Goal: Task Accomplishment & Management: Manage account settings

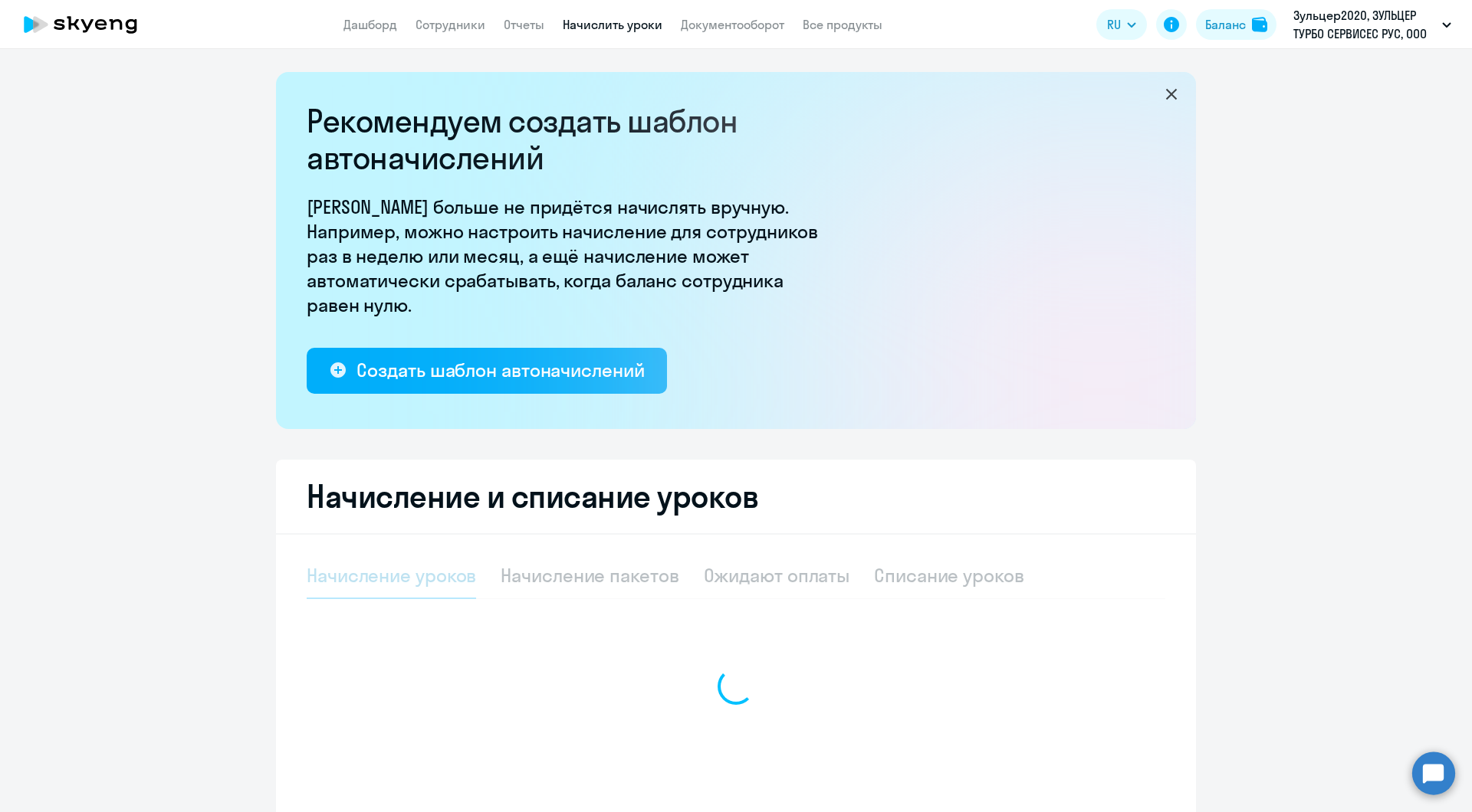
select select "10"
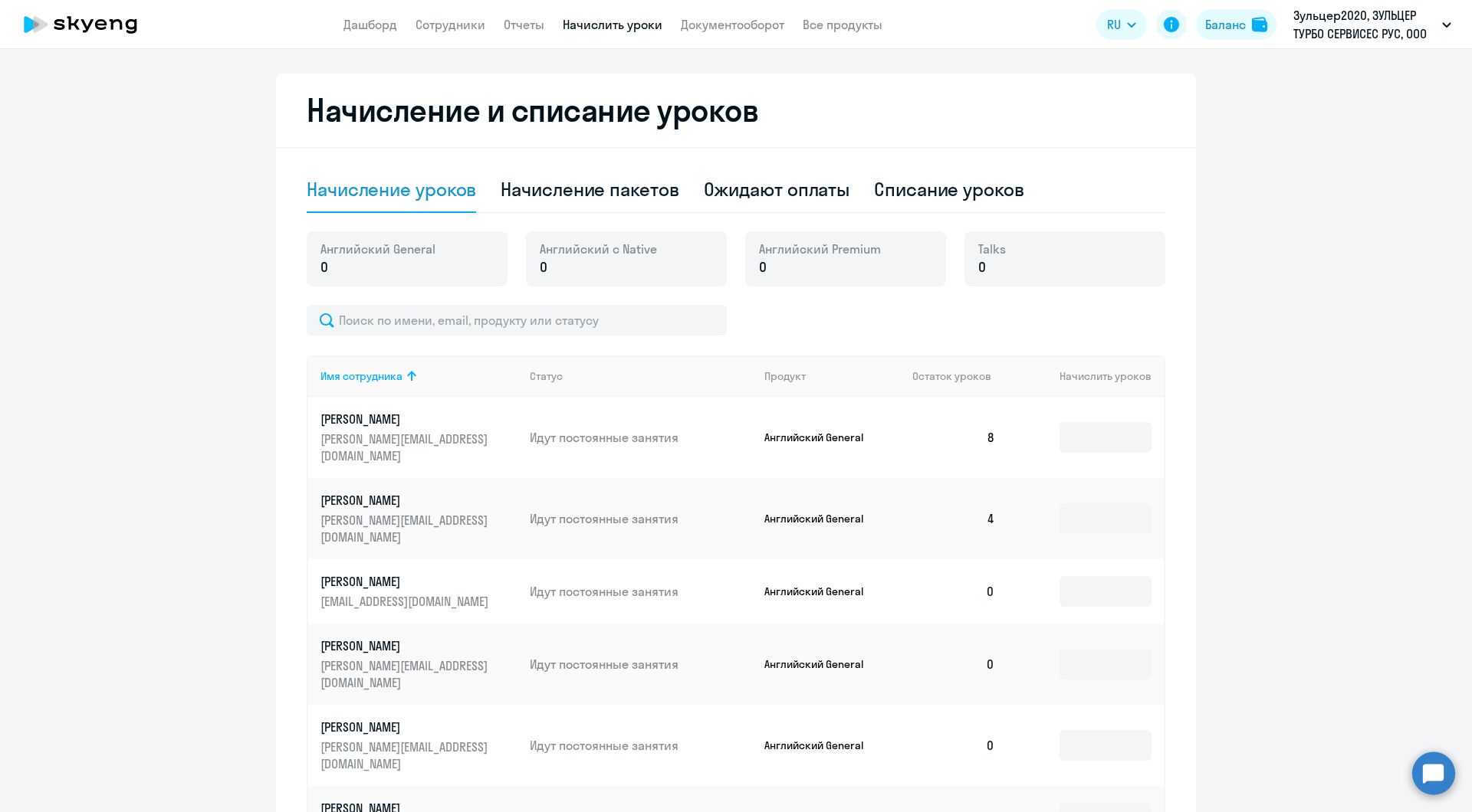
scroll to position [383, 0]
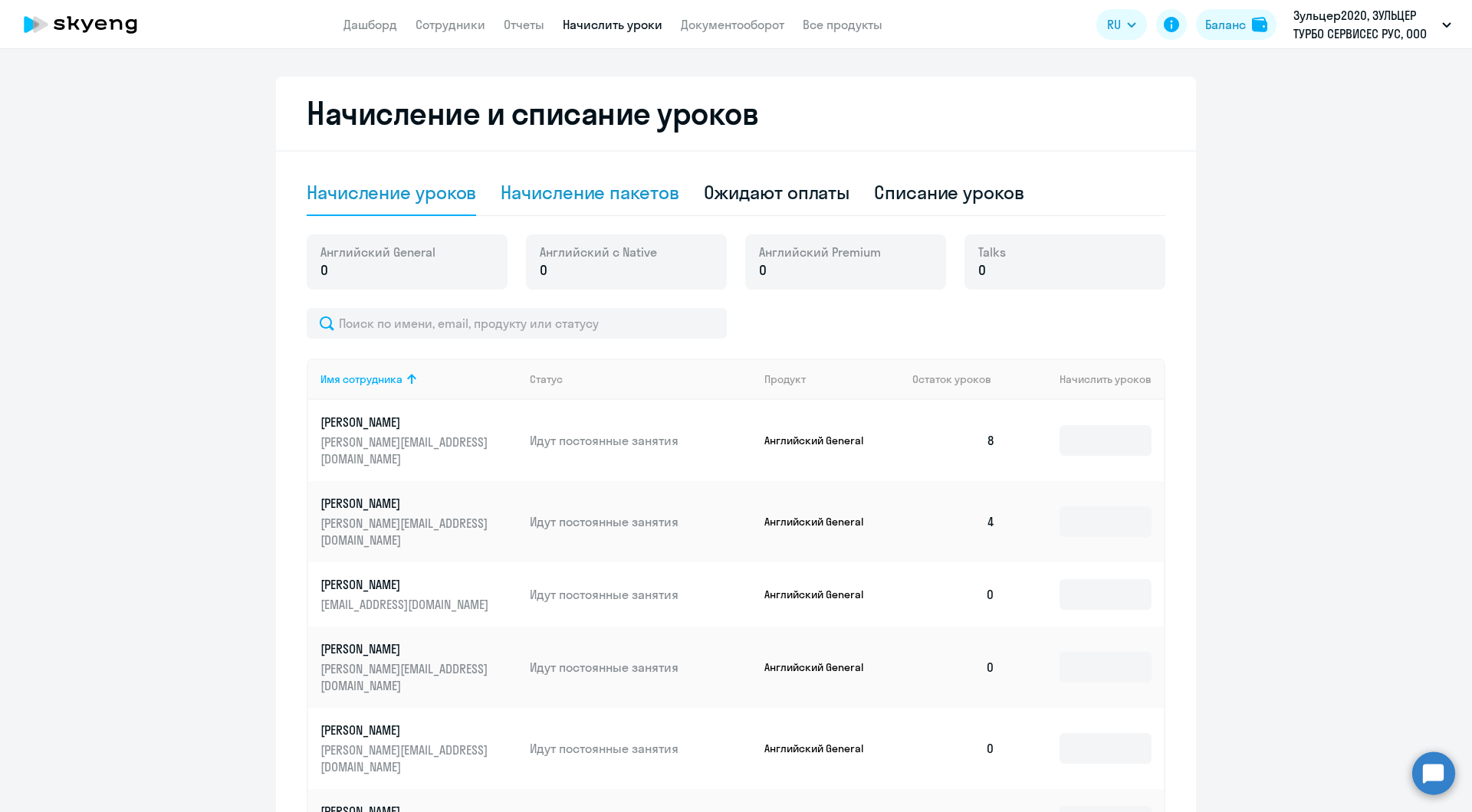
click at [618, 191] on div "Начисление пакетов" at bounding box center [589, 192] width 178 height 24
select select "10"
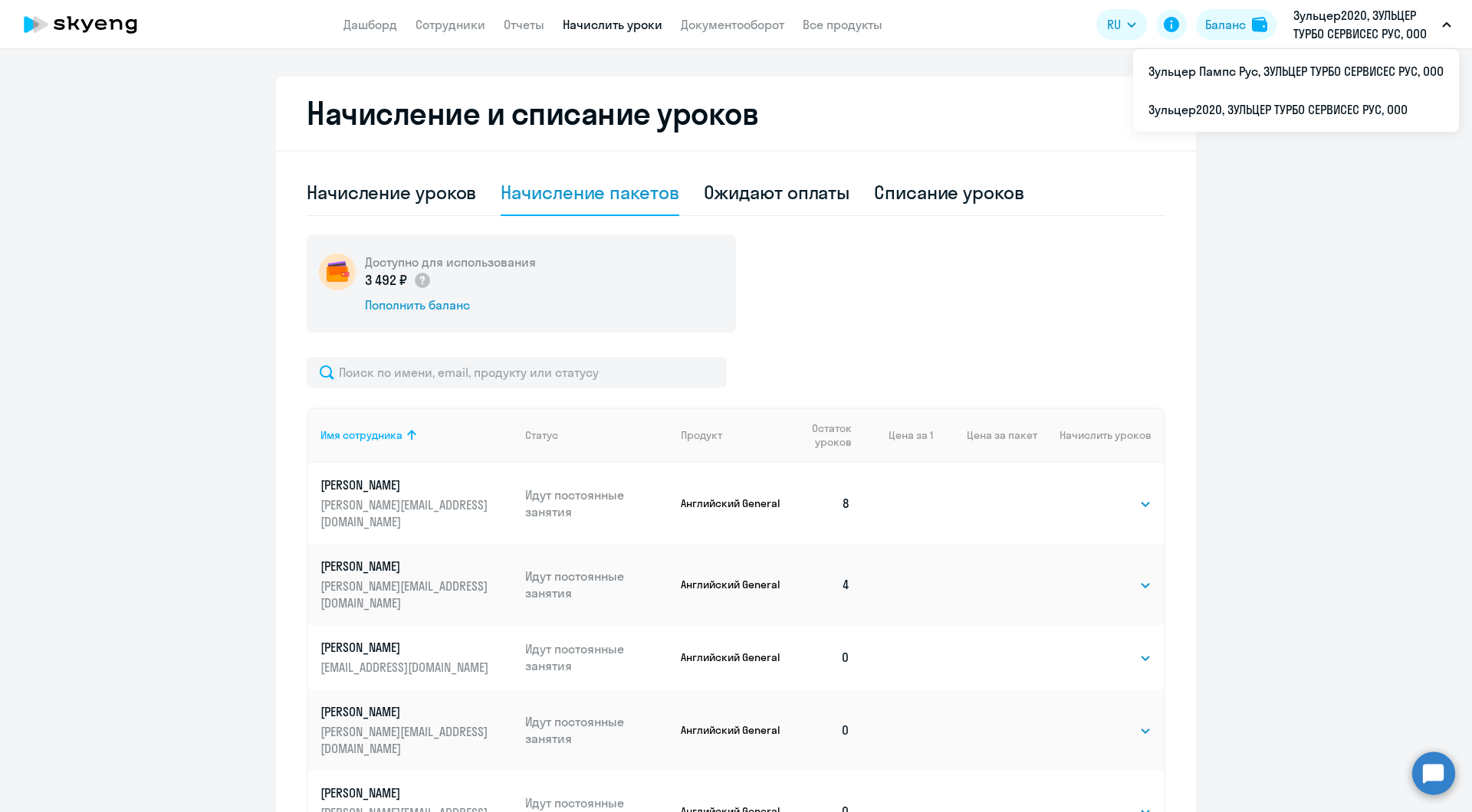
click at [988, 97] on h2 "Начисление и списание уроков" at bounding box center [736, 113] width 859 height 37
click at [34, 23] on icon at bounding box center [31, 24] width 15 height 17
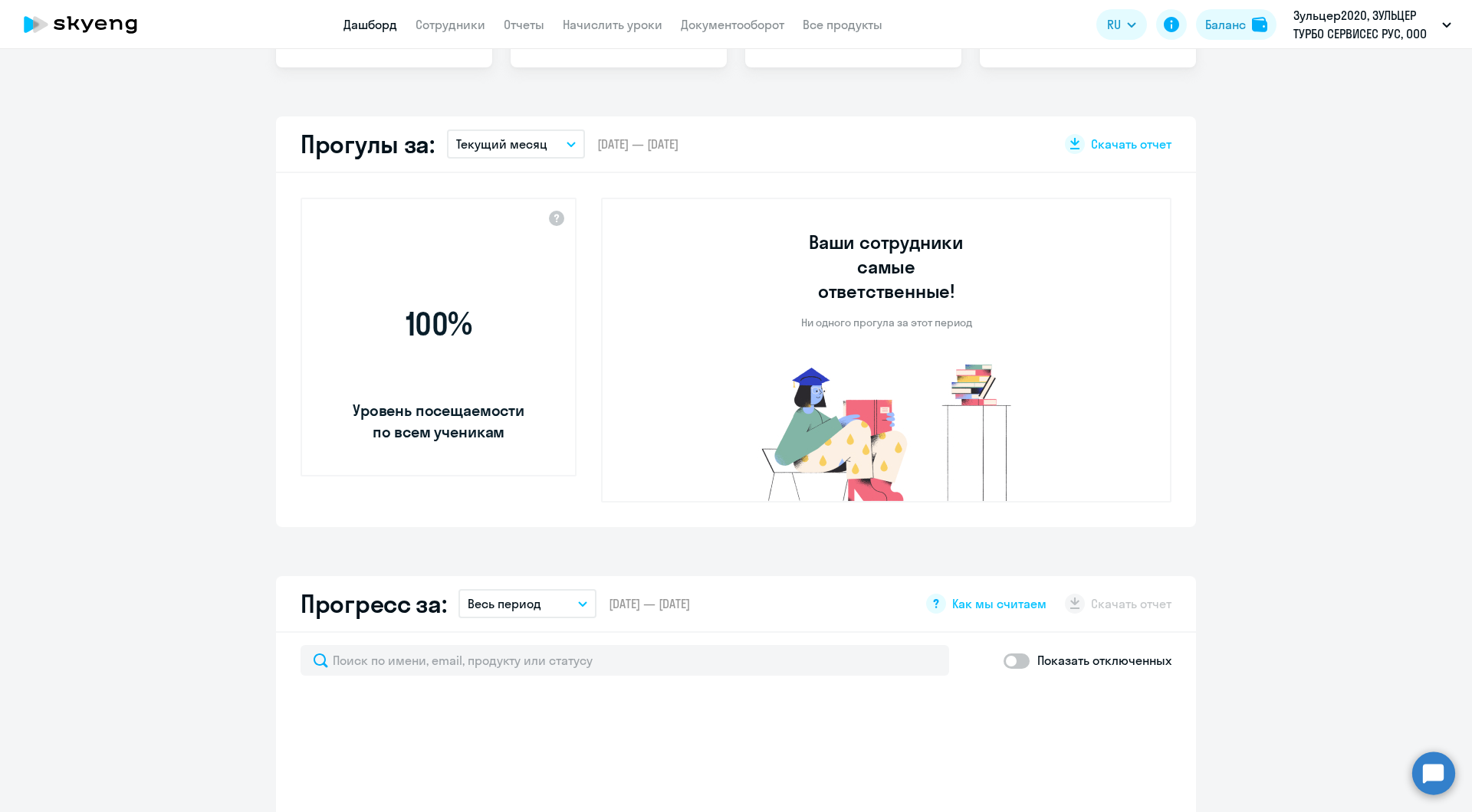
scroll to position [490, 0]
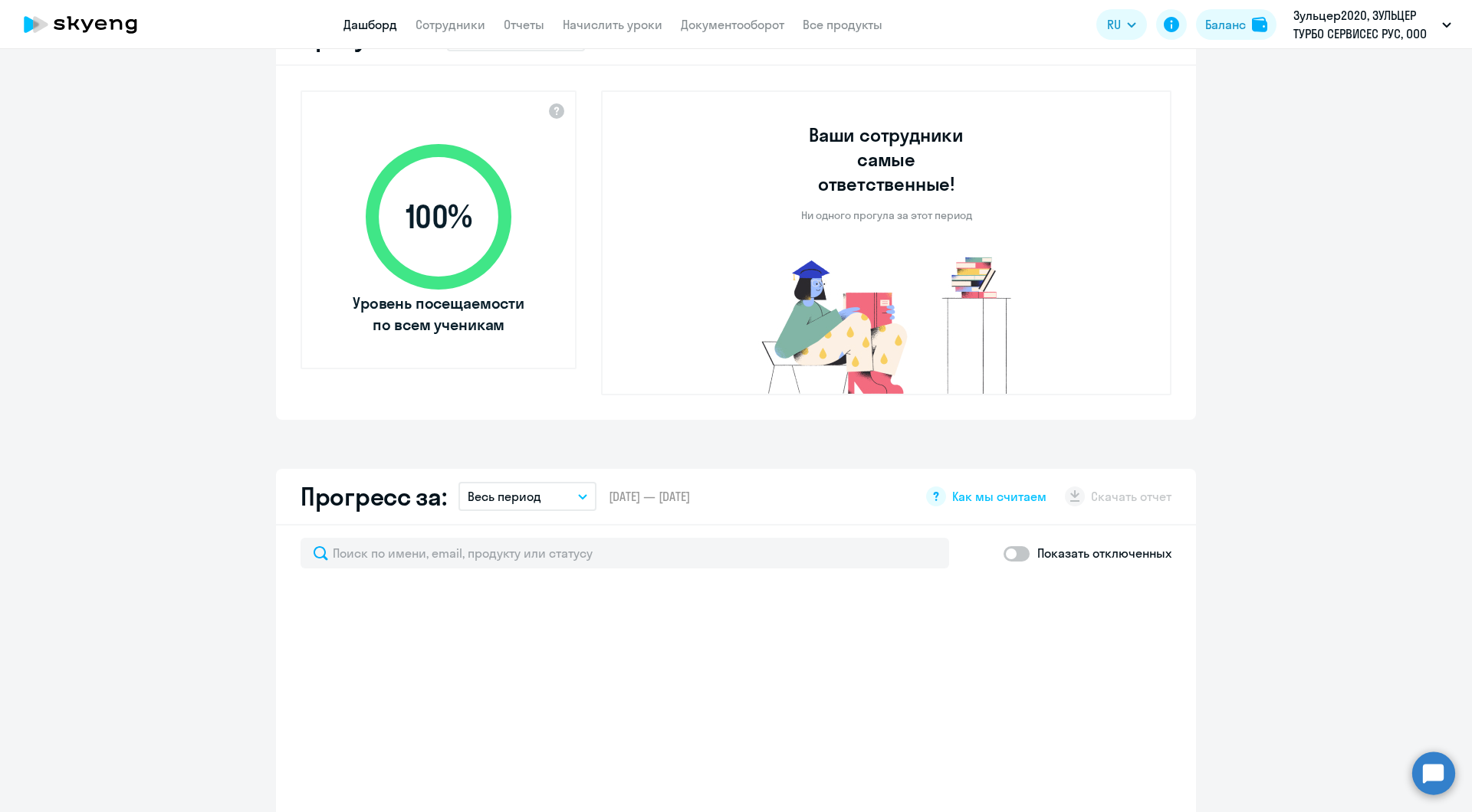
select select "30"
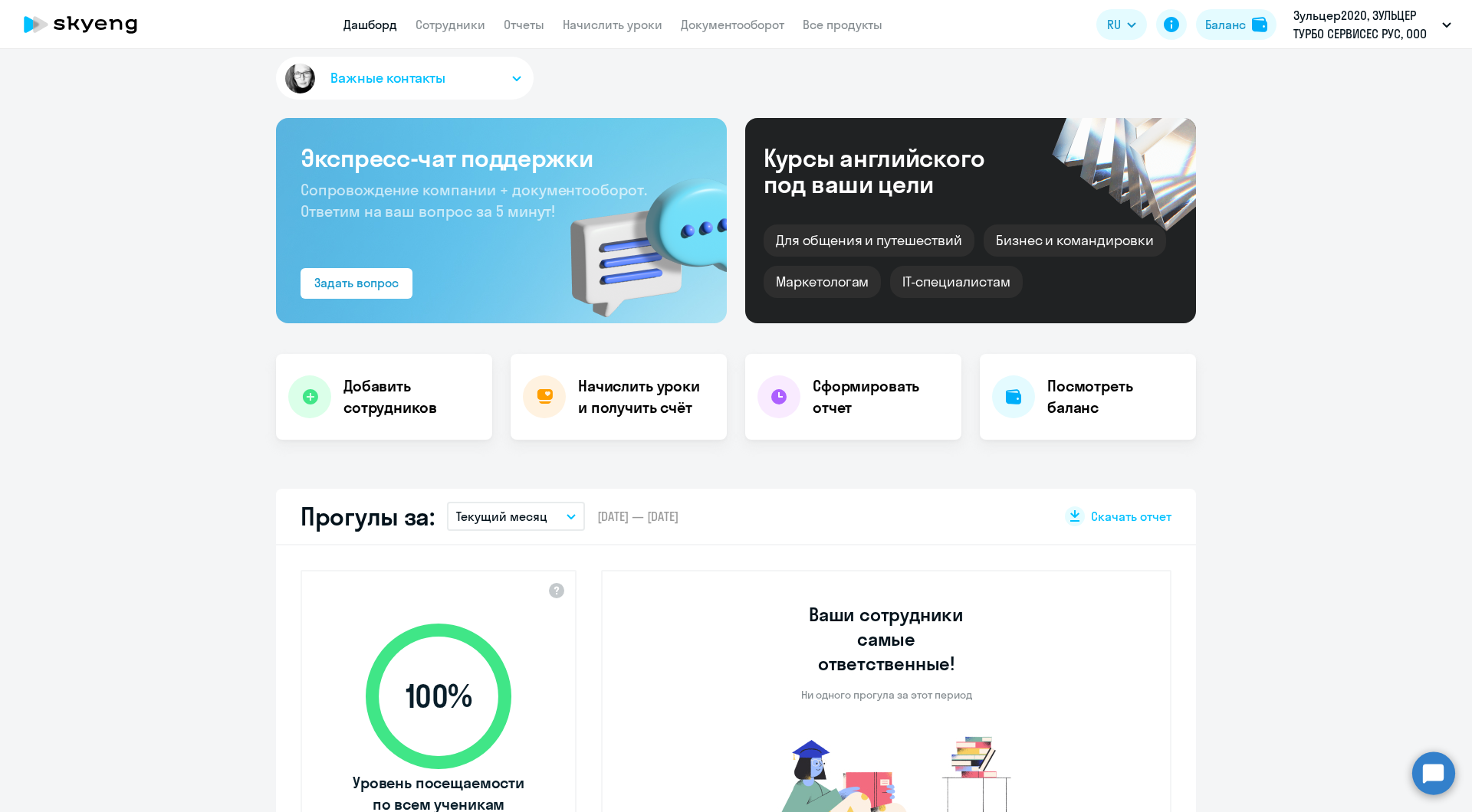
scroll to position [0, 0]
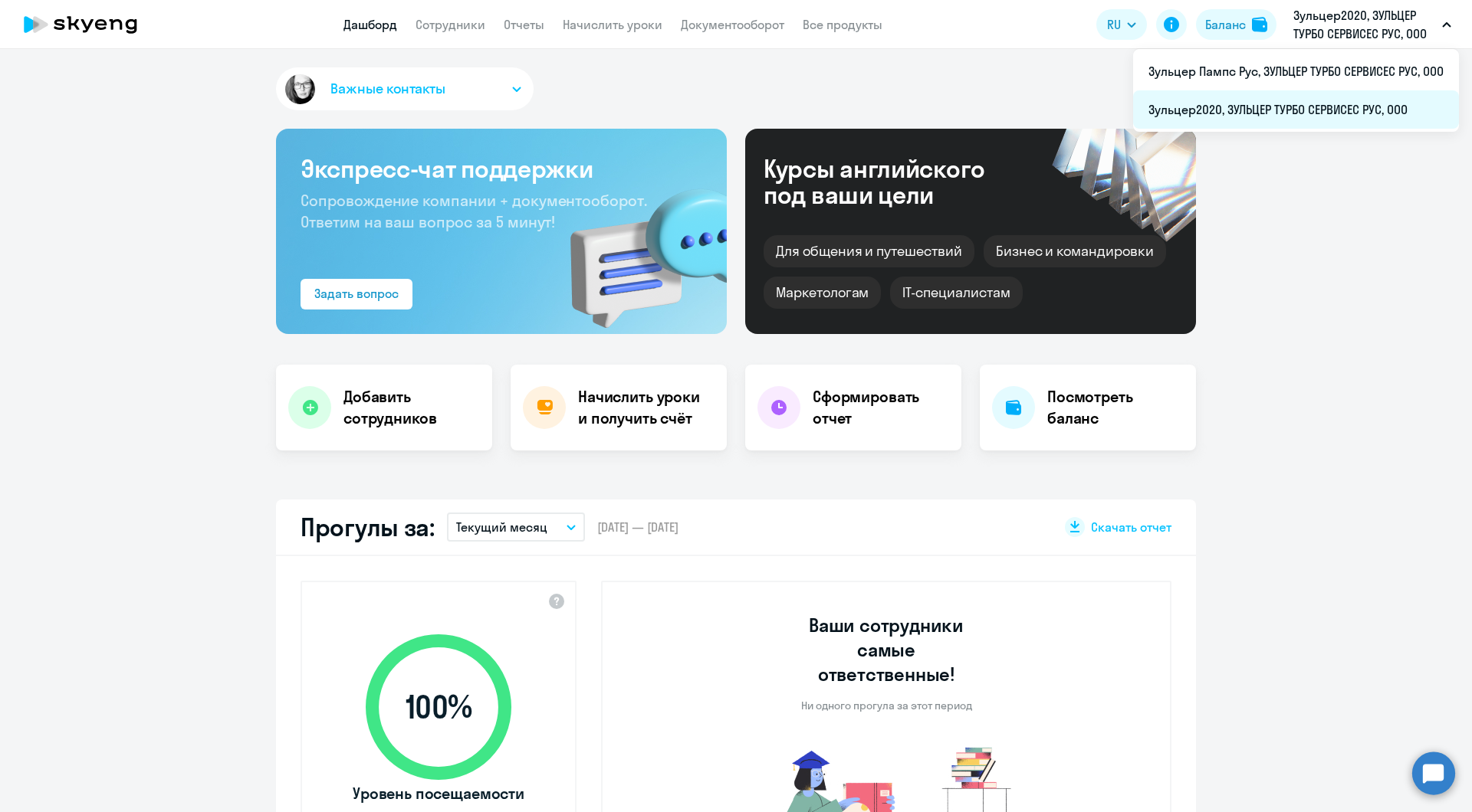
click at [1240, 108] on li "Зульцер2020, ЗУЛЬЦЕР ТУРБО СЕРВИСЕС РУС, ООО" at bounding box center [1296, 109] width 326 height 38
select select "30"
click at [593, 409] on h4 "Начислить уроки и получить счёт" at bounding box center [644, 407] width 133 height 43
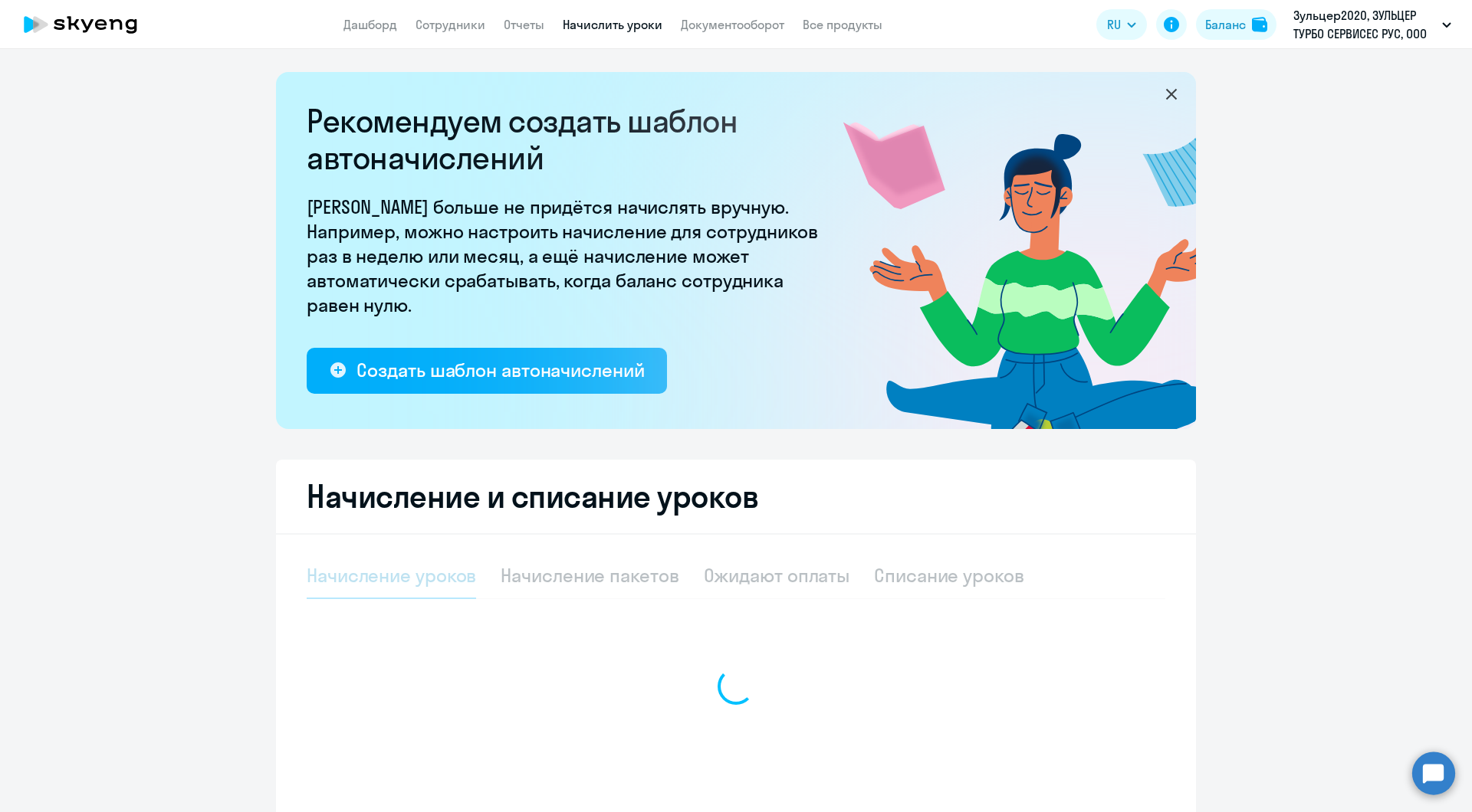
select select "10"
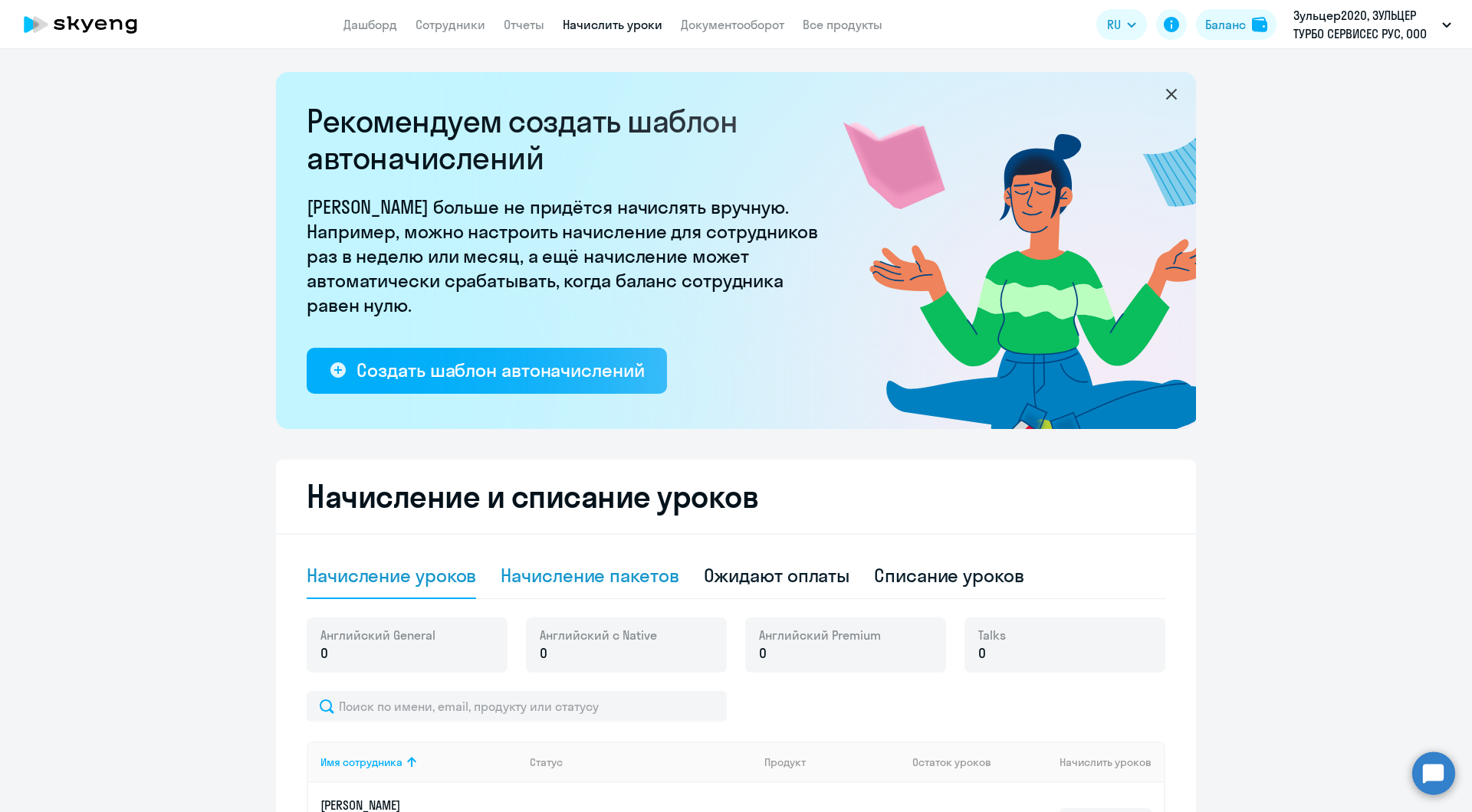
click at [567, 582] on div "Начисление пакетов" at bounding box center [589, 574] width 178 height 24
select select "10"
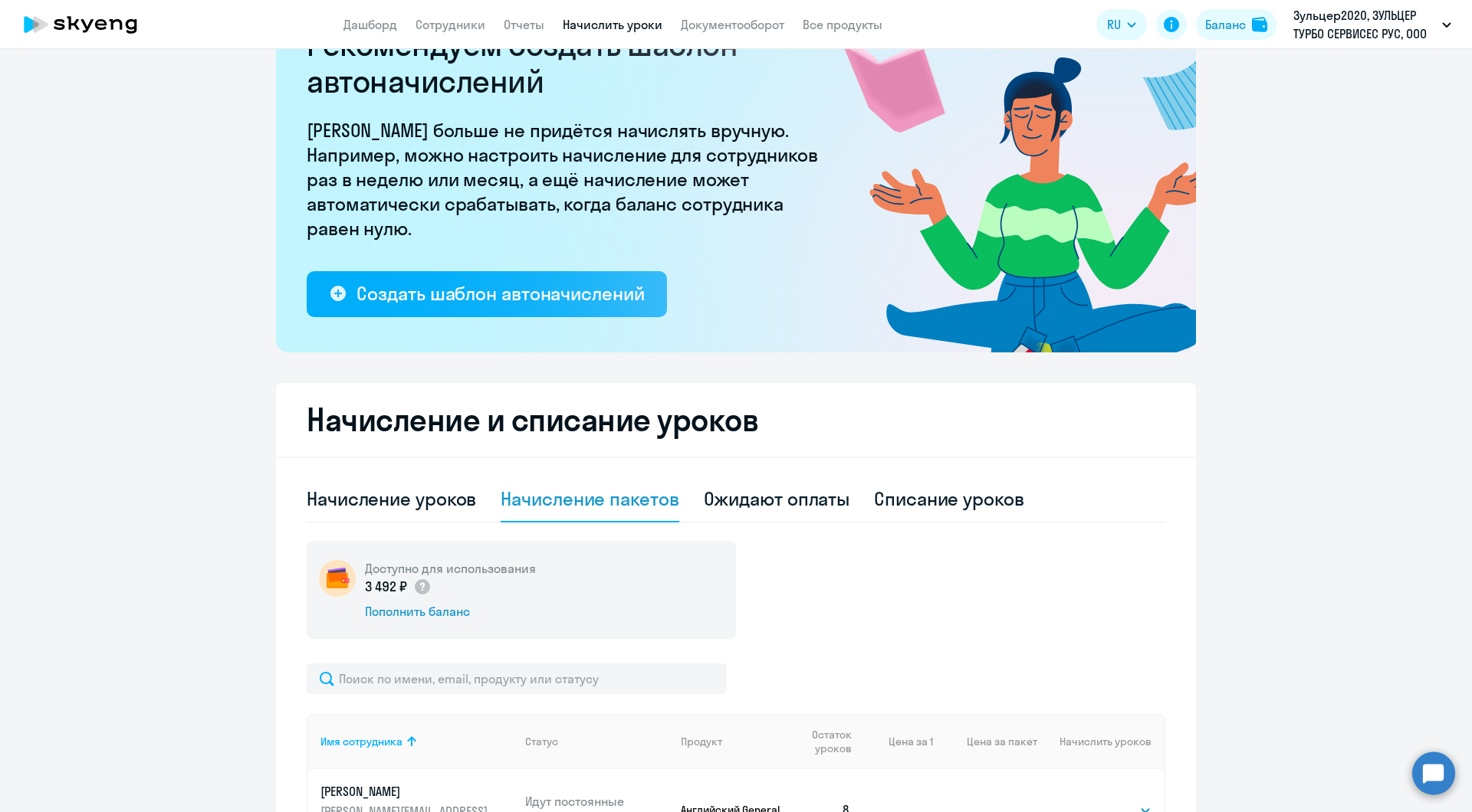
scroll to position [460, 0]
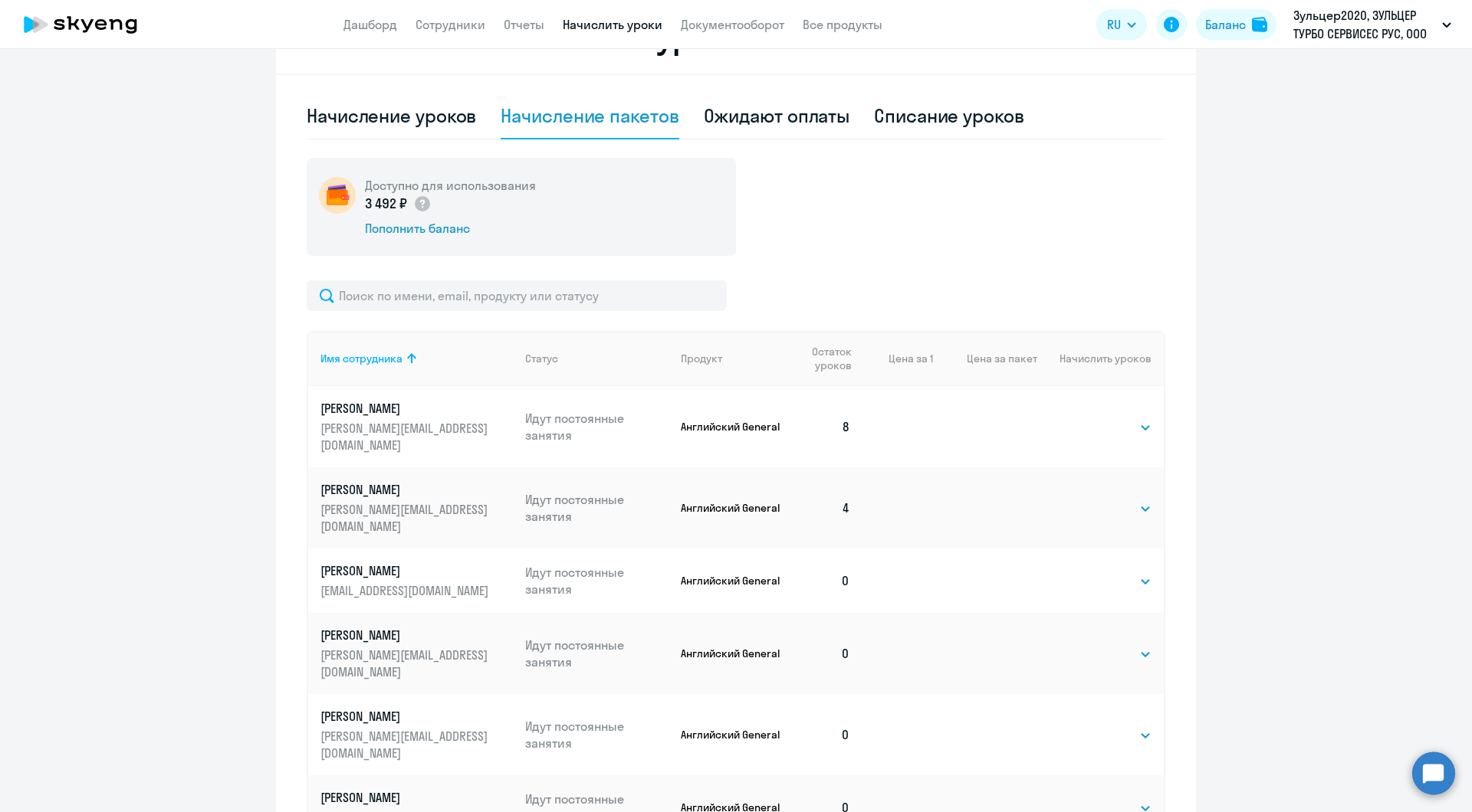
click at [454, 239] on div "Доступно для использования 3 492 ₽ Пополнить баланс" at bounding box center [521, 207] width 429 height 98
click at [455, 234] on div "Пополнить баланс" at bounding box center [450, 228] width 171 height 17
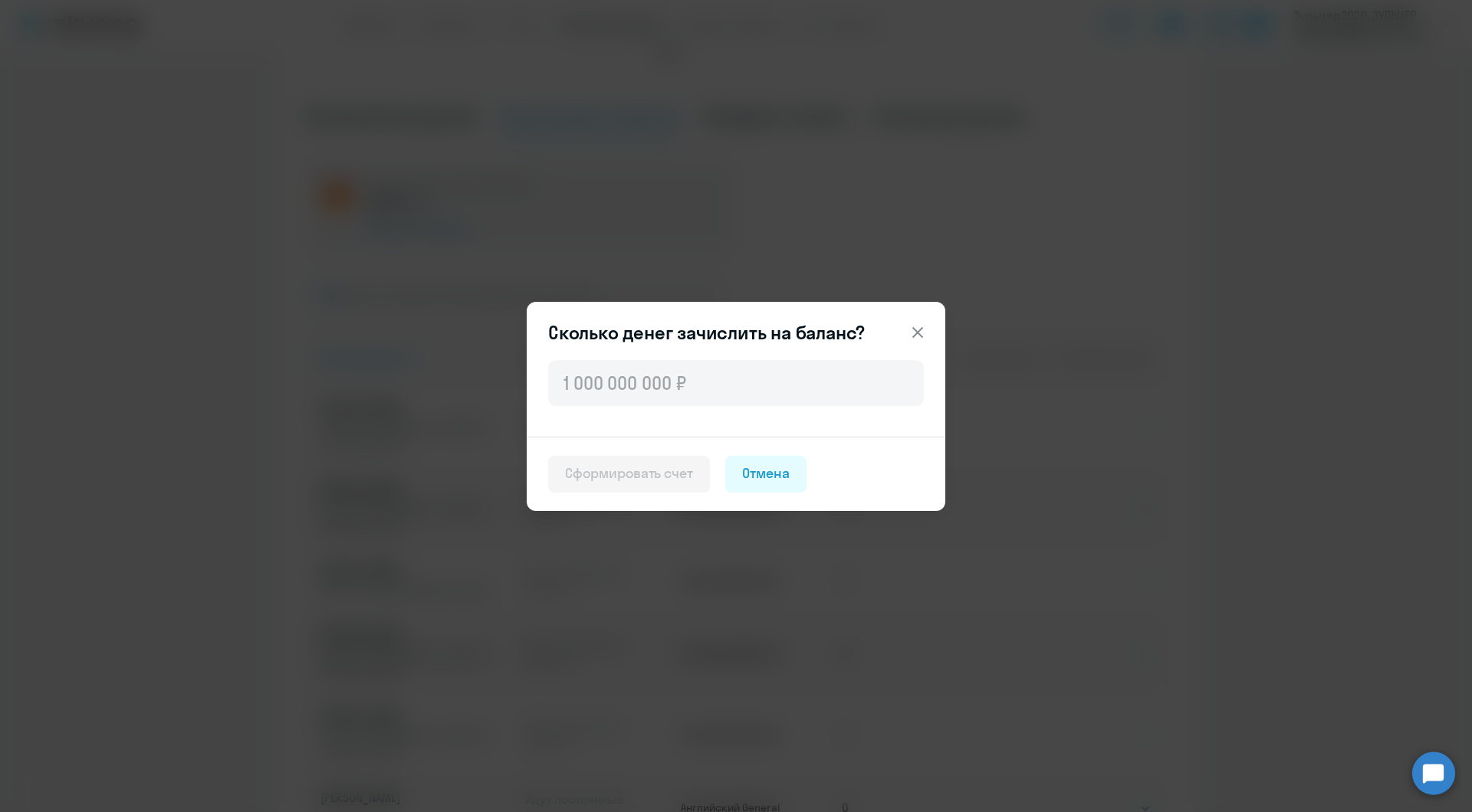
drag, startPoint x: 924, startPoint y: 331, endPoint x: 1027, endPoint y: 114, distance: 240.2
click at [924, 331] on icon at bounding box center [917, 332] width 19 height 19
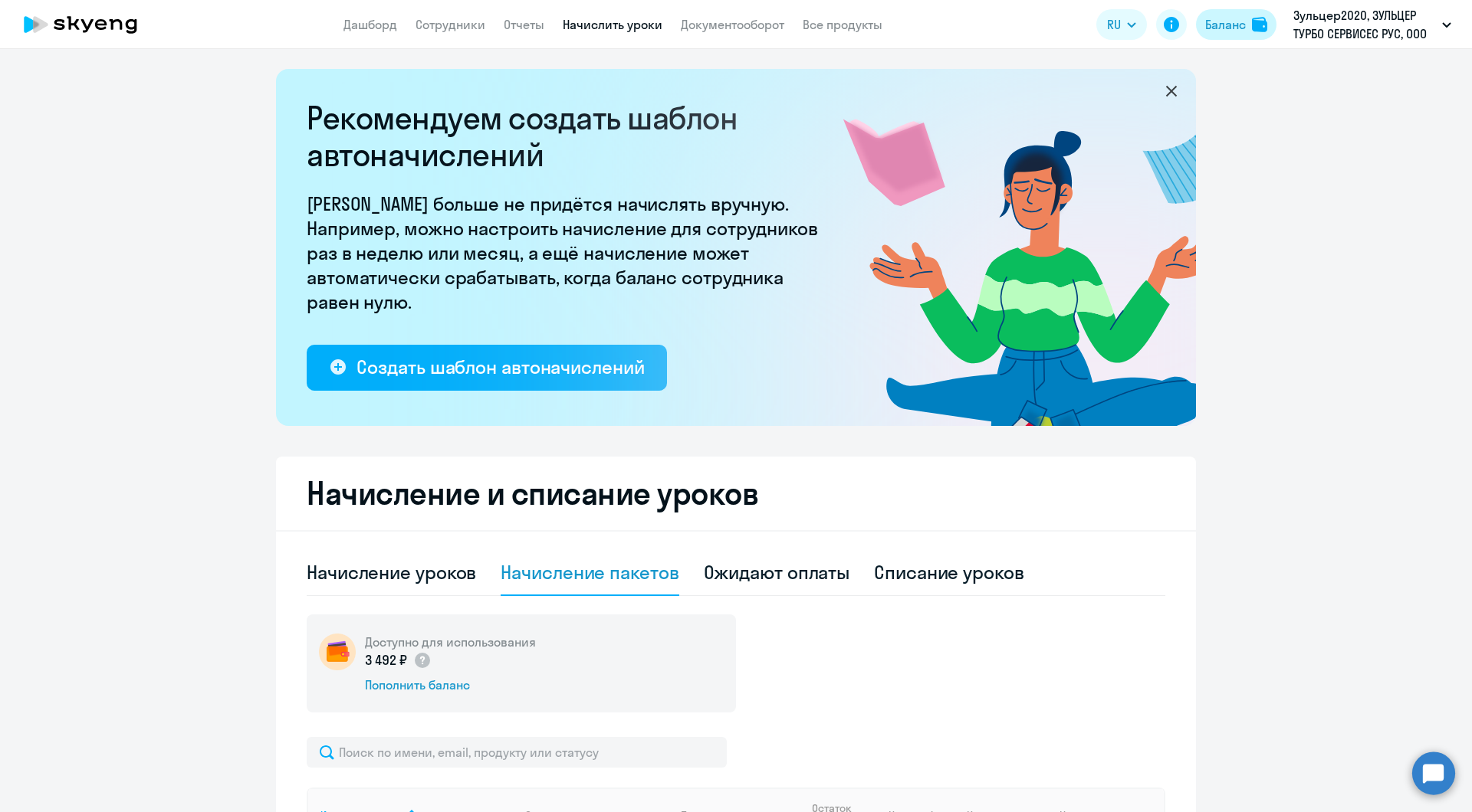
scroll to position [0, 0]
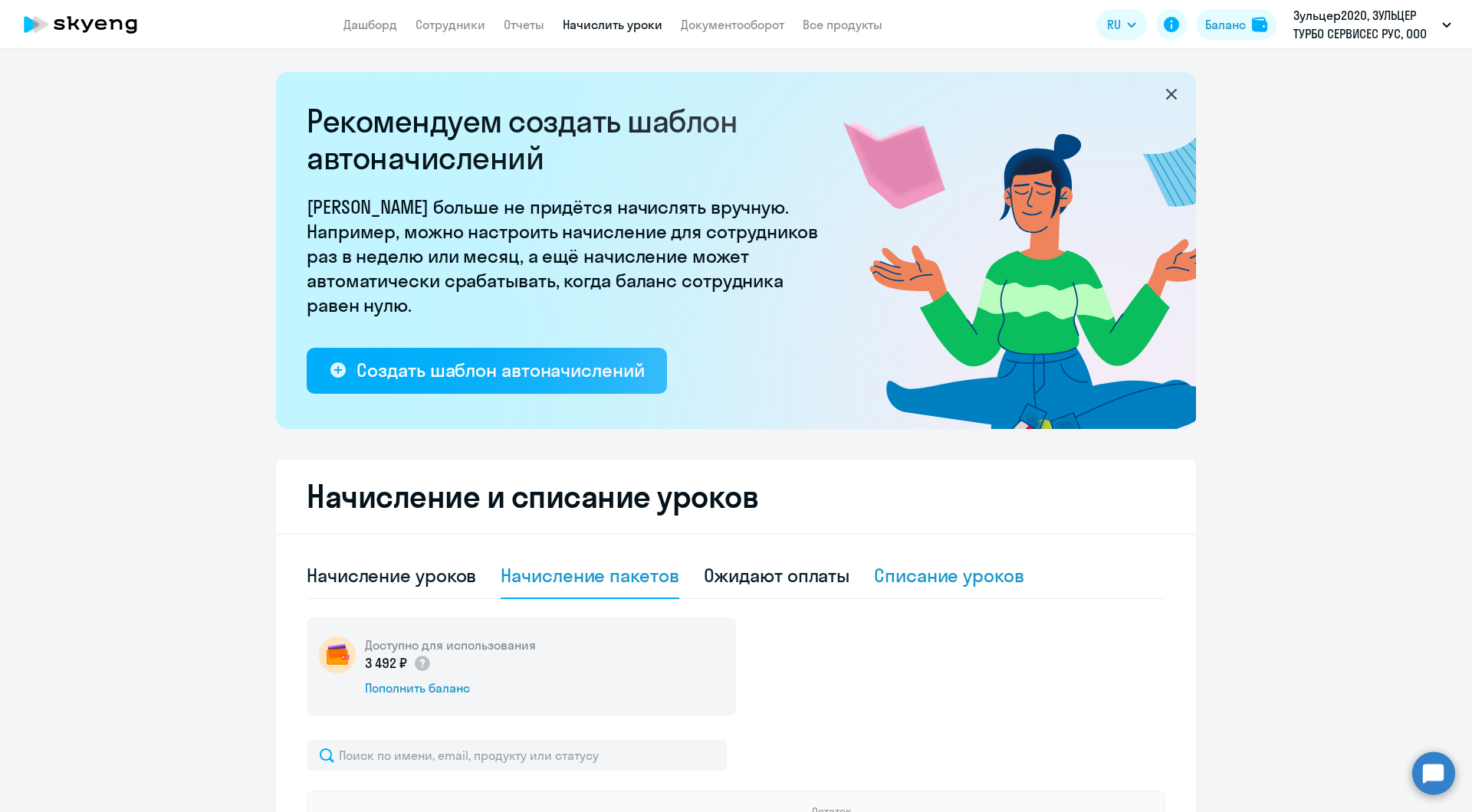
click at [899, 581] on div "Списание уроков" at bounding box center [949, 574] width 150 height 24
select select "10"
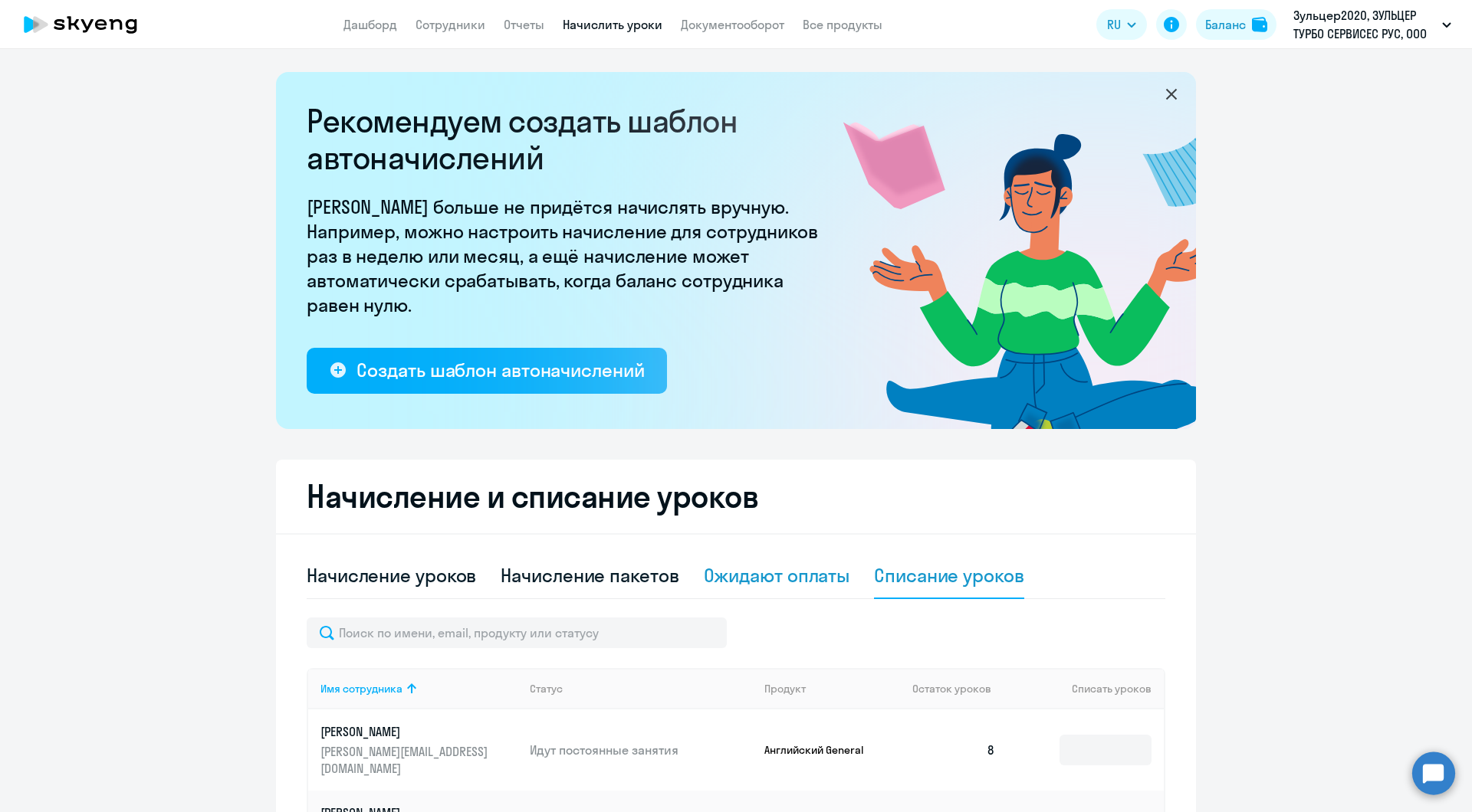
click at [744, 587] on div "Ожидают оплаты" at bounding box center [777, 574] width 147 height 24
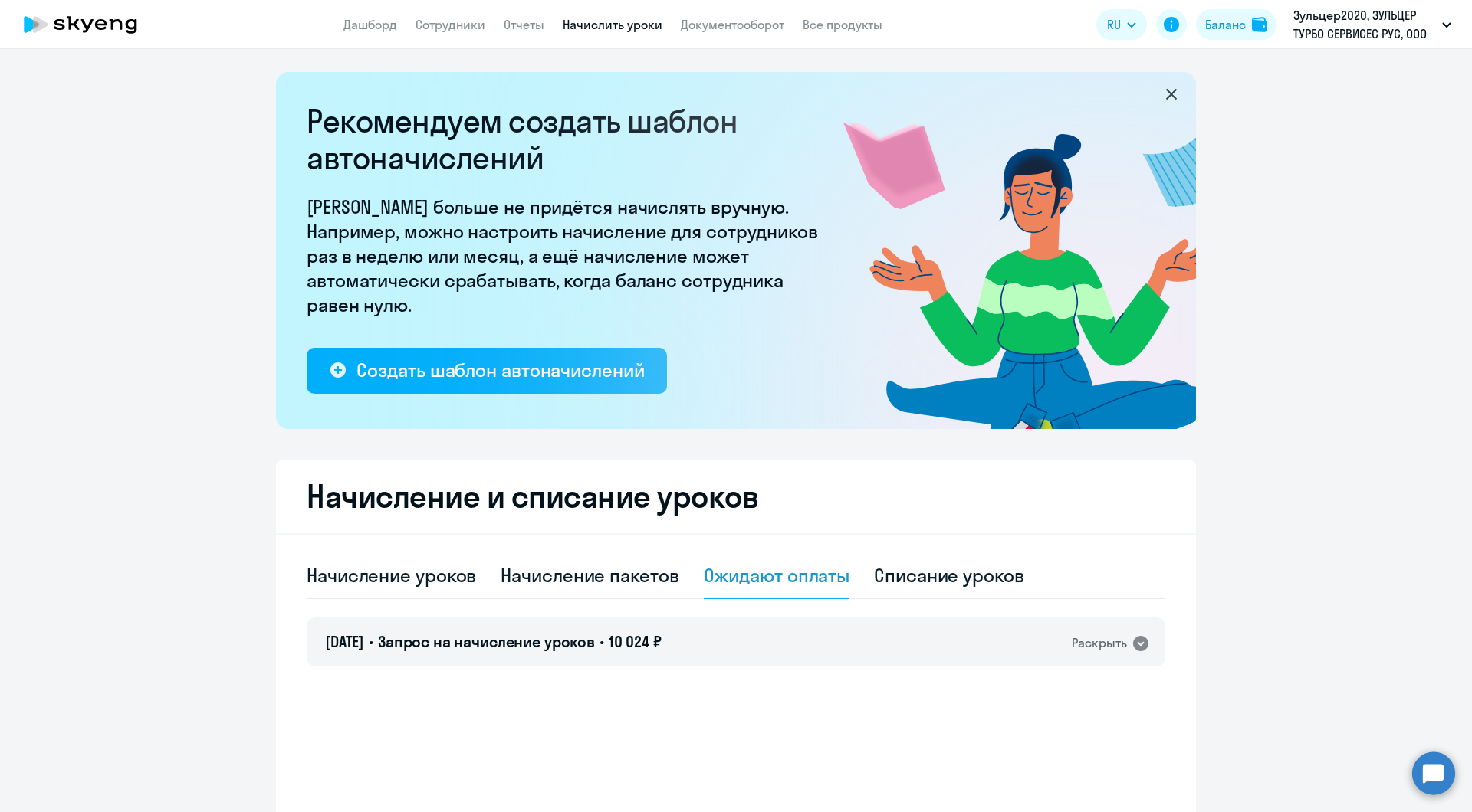
click at [584, 577] on div "Начисление пакетов" at bounding box center [589, 574] width 178 height 24
select select "10"
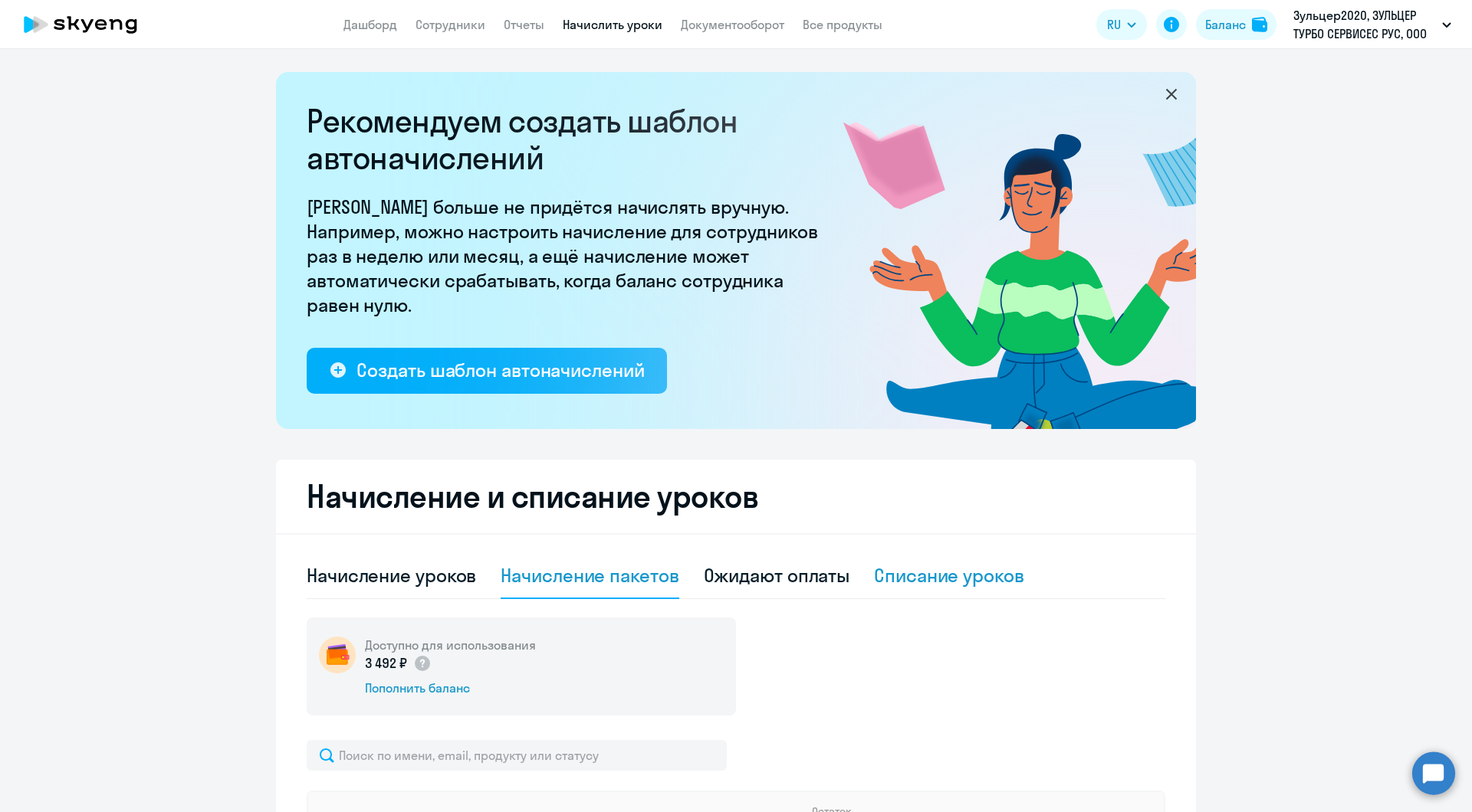
click at [915, 566] on div "Списание уроков" at bounding box center [949, 574] width 150 height 24
select select "10"
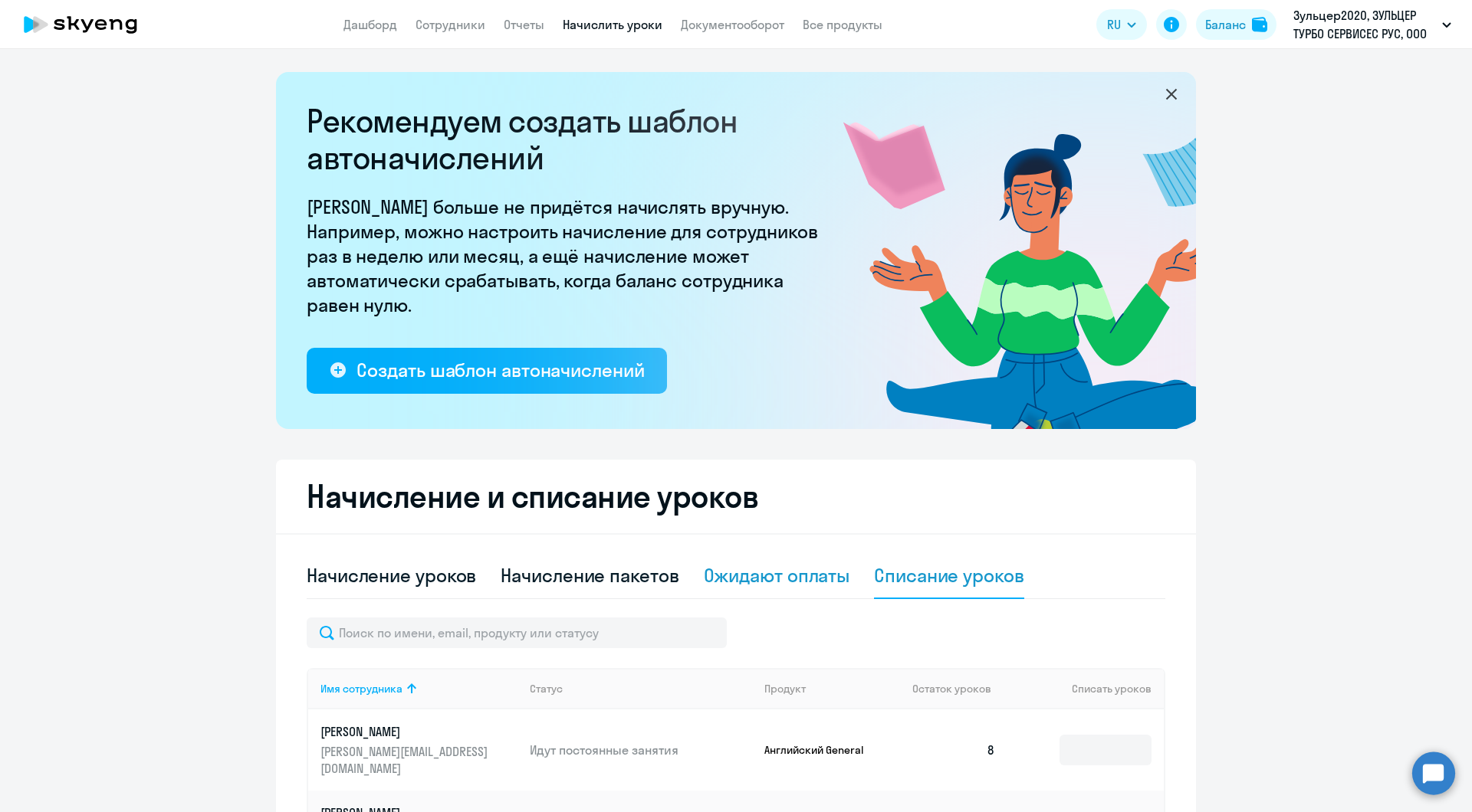
click at [765, 582] on div "Ожидают оплаты" at bounding box center [777, 574] width 147 height 24
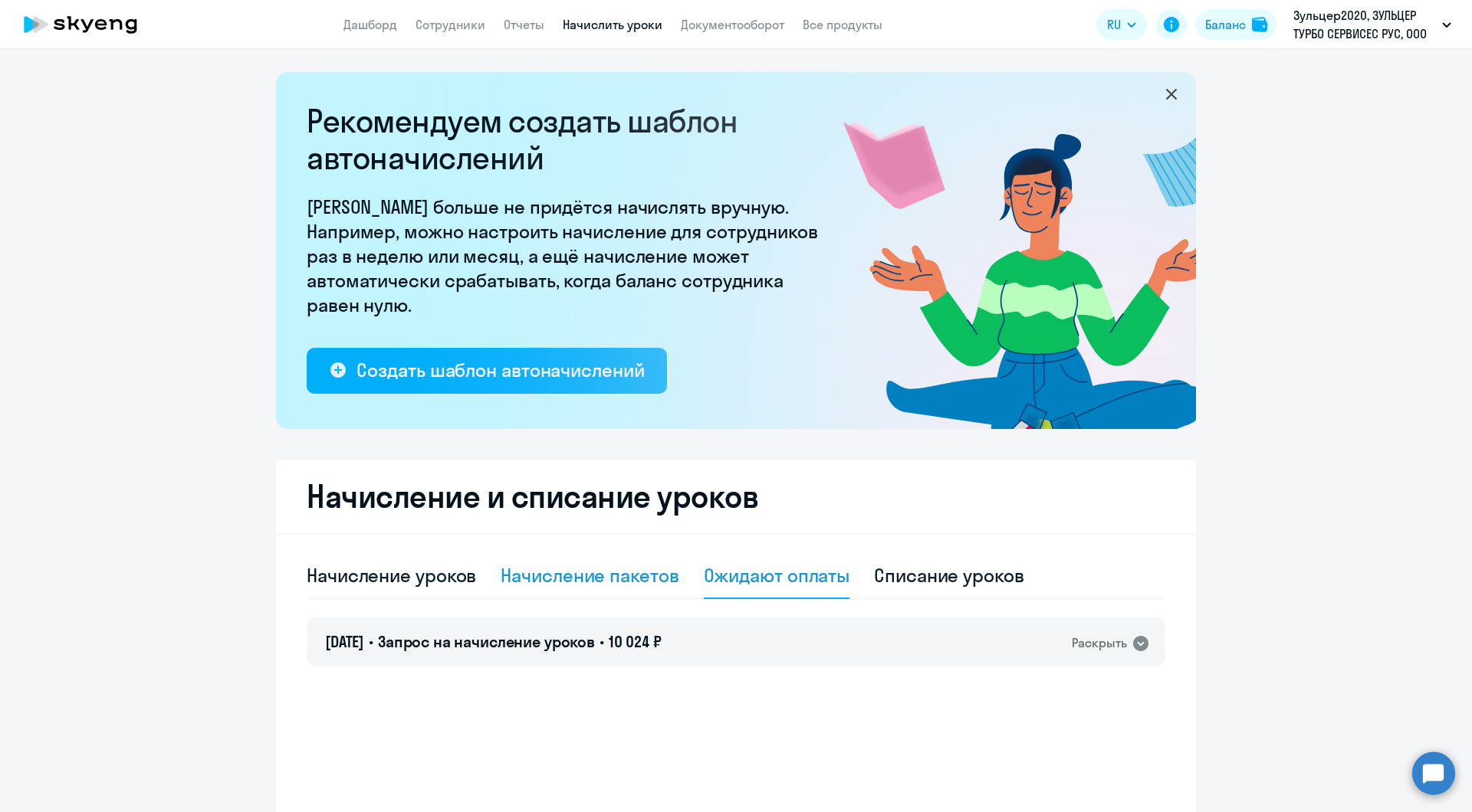
click at [617, 578] on div "Начисление пакетов" at bounding box center [589, 574] width 178 height 24
select select "10"
